Goal: Leave review/rating: Leave review/rating

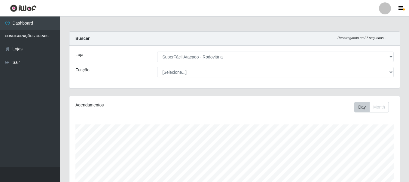
select select "400"
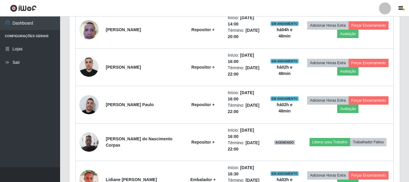
scroll to position [125, 330]
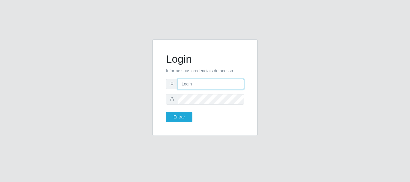
click at [196, 85] on input "text" at bounding box center [211, 84] width 66 height 11
type input "[EMAIL_ADDRESS][DOMAIN_NAME]"
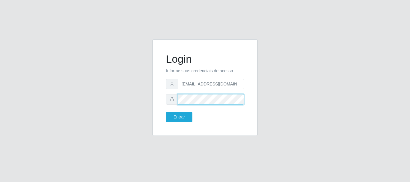
click at [166, 112] on button "Entrar" at bounding box center [179, 117] width 26 height 11
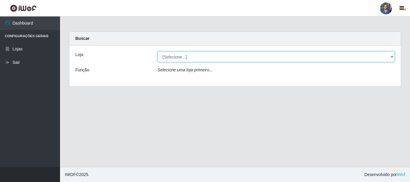
click at [382, 58] on select "[Selecione...] SuperFácil Atacado - Rodoviária" at bounding box center [277, 57] width 238 height 11
select select "400"
click at [158, 52] on select "[Selecione...] SuperFácil Atacado - Rodoviária" at bounding box center [277, 57] width 238 height 11
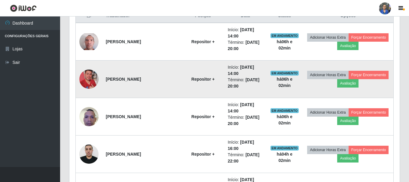
scroll to position [180, 0]
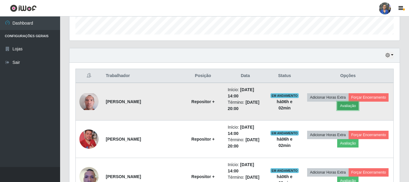
click at [347, 105] on button "Avaliação" at bounding box center [347, 106] width 21 height 8
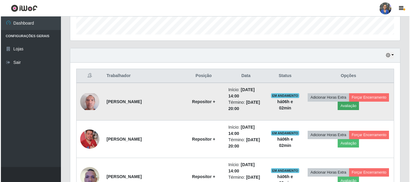
scroll to position [125, 327]
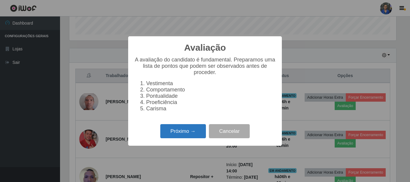
click at [181, 137] on button "Próximo →" at bounding box center [183, 131] width 46 height 14
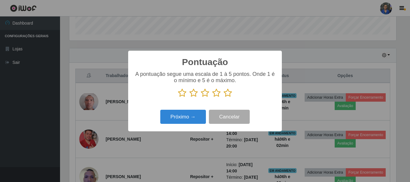
scroll to position [300302, 300099]
click at [227, 95] on icon at bounding box center [228, 93] width 8 height 9
click at [224, 98] on input "radio" at bounding box center [224, 98] width 0 height 0
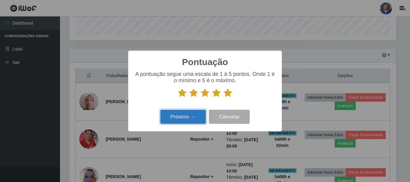
click at [193, 113] on button "Próximo →" at bounding box center [183, 117] width 46 height 14
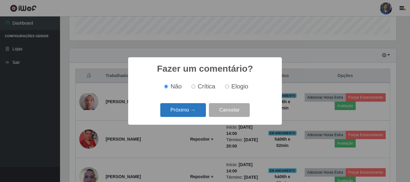
click at [191, 105] on button "Próximo →" at bounding box center [183, 110] width 46 height 14
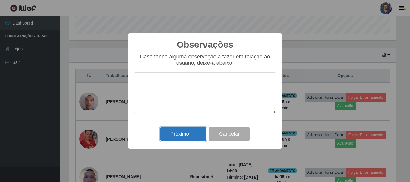
click at [196, 133] on button "Próximo →" at bounding box center [183, 134] width 46 height 14
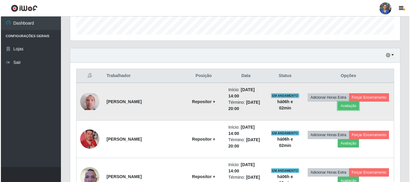
scroll to position [210, 0]
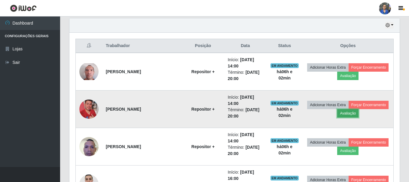
click at [345, 115] on button "Avaliação" at bounding box center [347, 113] width 21 height 8
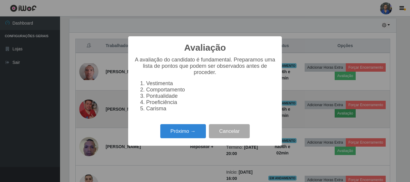
scroll to position [125, 327]
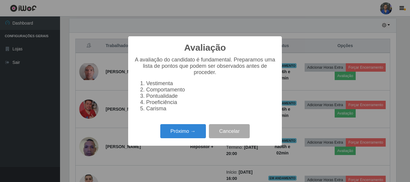
click at [190, 128] on div "Próximo → Cancelar" at bounding box center [205, 131] width 142 height 17
click at [192, 131] on button "Próximo →" at bounding box center [183, 131] width 46 height 14
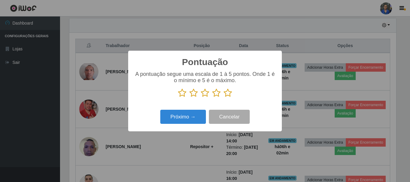
click at [229, 92] on icon at bounding box center [228, 93] width 8 height 9
click at [224, 98] on input "radio" at bounding box center [224, 98] width 0 height 0
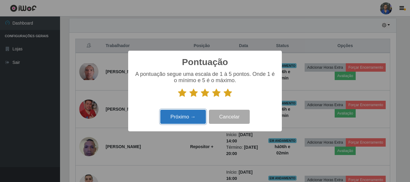
click at [195, 114] on button "Próximo →" at bounding box center [183, 117] width 46 height 14
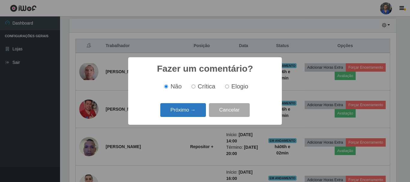
click at [189, 109] on button "Próximo →" at bounding box center [183, 110] width 46 height 14
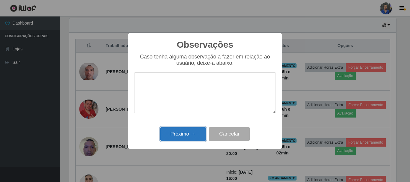
click at [178, 135] on button "Próximo →" at bounding box center [183, 134] width 46 height 14
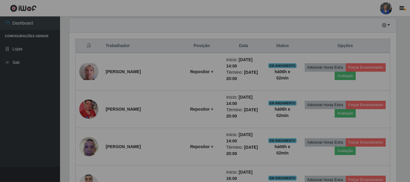
scroll to position [125, 330]
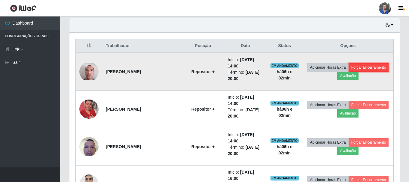
click at [379, 66] on button "Forçar Encerramento" at bounding box center [368, 67] width 40 height 8
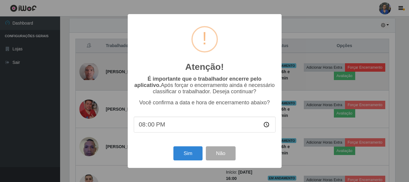
scroll to position [125, 327]
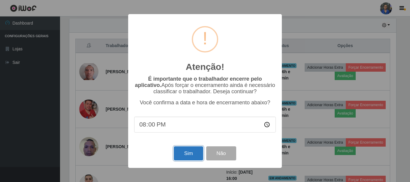
click at [179, 152] on button "Sim" at bounding box center [188, 154] width 29 height 14
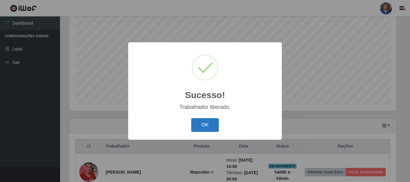
click at [206, 120] on button "OK" at bounding box center [205, 125] width 28 height 14
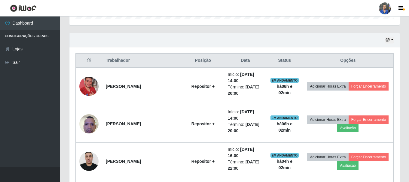
scroll to position [200, 0]
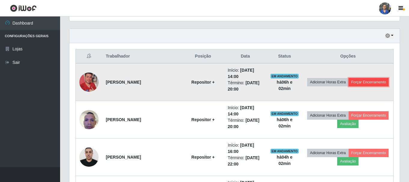
click at [379, 82] on button "Forçar Encerramento" at bounding box center [368, 82] width 40 height 8
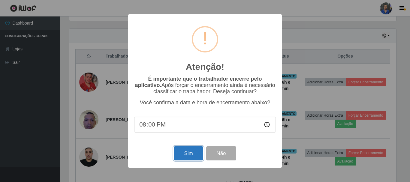
click at [187, 156] on button "Sim" at bounding box center [188, 154] width 29 height 14
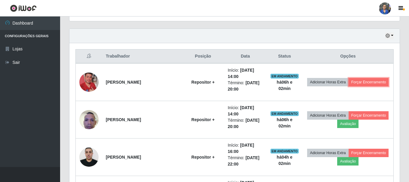
scroll to position [0, 0]
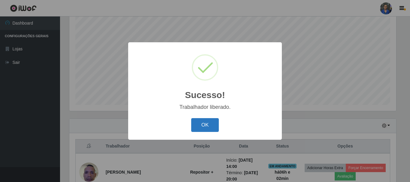
click at [206, 126] on button "OK" at bounding box center [205, 125] width 28 height 14
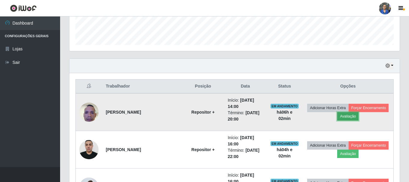
click at [345, 116] on button "Avaliação" at bounding box center [347, 116] width 21 height 8
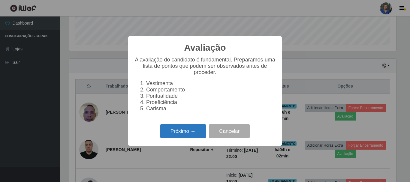
click at [186, 136] on button "Próximo →" at bounding box center [183, 131] width 46 height 14
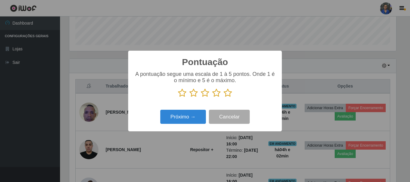
drag, startPoint x: 227, startPoint y: 92, endPoint x: 208, endPoint y: 102, distance: 22.1
click at [228, 92] on icon at bounding box center [228, 93] width 8 height 9
click at [224, 98] on input "radio" at bounding box center [224, 98] width 0 height 0
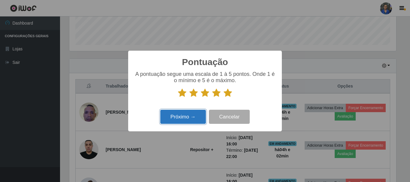
click at [197, 111] on button "Próximo →" at bounding box center [183, 117] width 46 height 14
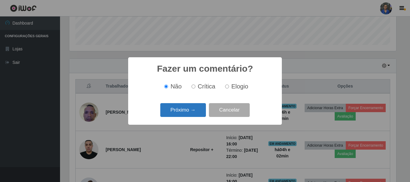
click at [194, 112] on button "Próximo →" at bounding box center [183, 110] width 46 height 14
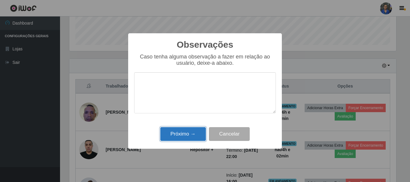
click at [194, 129] on button "Próximo →" at bounding box center [183, 134] width 46 height 14
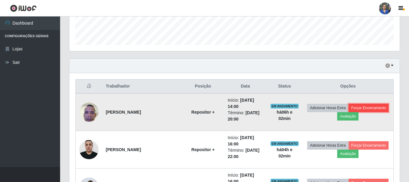
click at [373, 105] on button "Forçar Encerramento" at bounding box center [368, 108] width 40 height 8
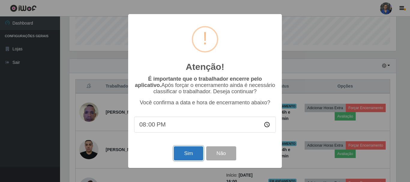
click at [193, 151] on button "Sim" at bounding box center [188, 154] width 29 height 14
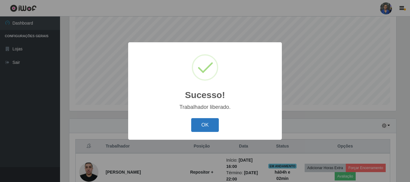
click at [208, 126] on button "OK" at bounding box center [205, 125] width 28 height 14
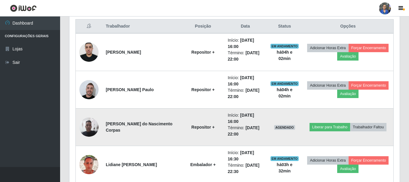
click at [90, 126] on img at bounding box center [88, 127] width 19 height 19
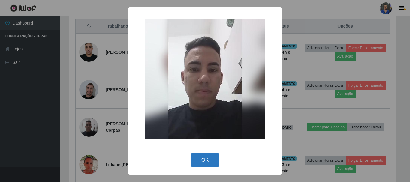
click at [209, 158] on button "OK" at bounding box center [205, 160] width 28 height 14
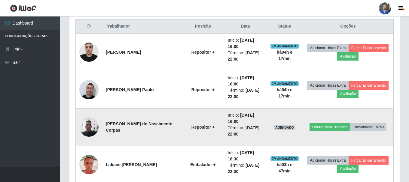
click at [92, 130] on img at bounding box center [88, 127] width 19 height 19
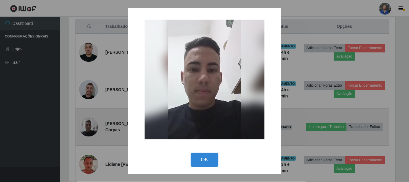
scroll to position [125, 327]
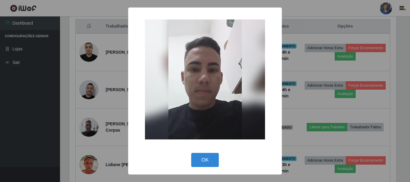
click at [112, 120] on div "× OK Cancel" at bounding box center [205, 91] width 410 height 182
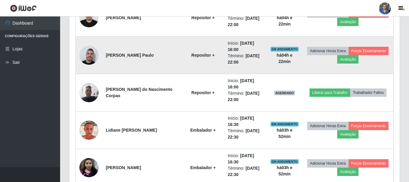
scroll to position [275, 0]
